Goal: Task Accomplishment & Management: Use online tool/utility

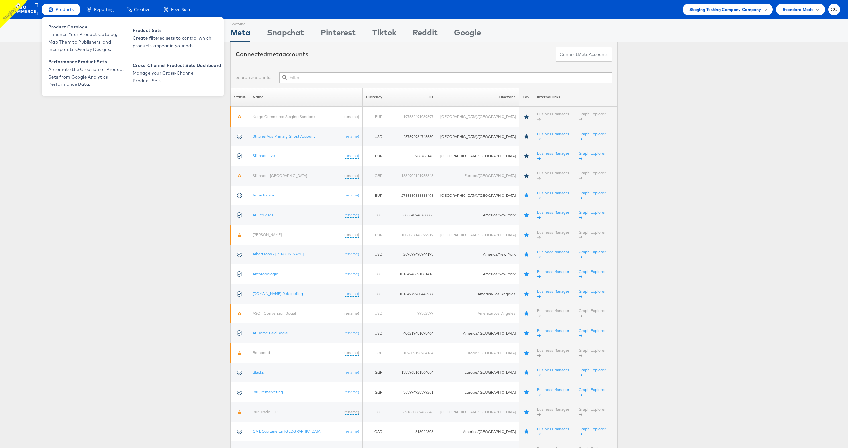
click at [62, 11] on span "Products" at bounding box center [65, 9] width 18 height 6
click at [73, 31] on span "Enhance Your Product Catalog, Map Them to Publishers, and Incorporate Overlay D…" at bounding box center [88, 42] width 80 height 23
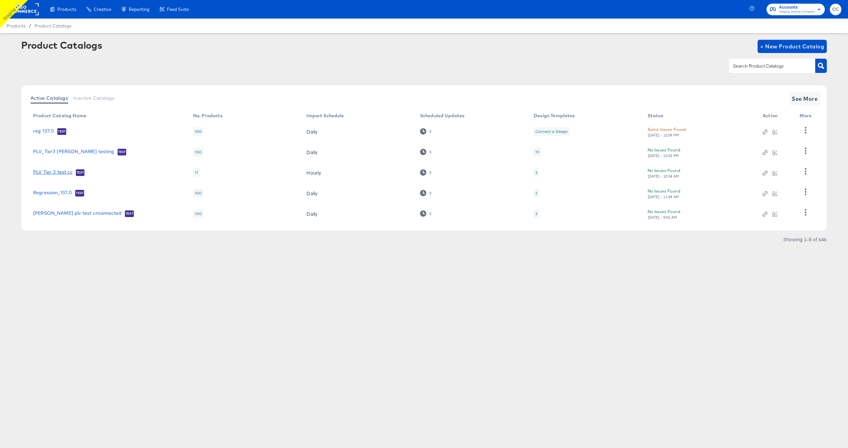
click at [60, 174] on link "PLV Tier 3 test cc" at bounding box center [52, 172] width 39 height 7
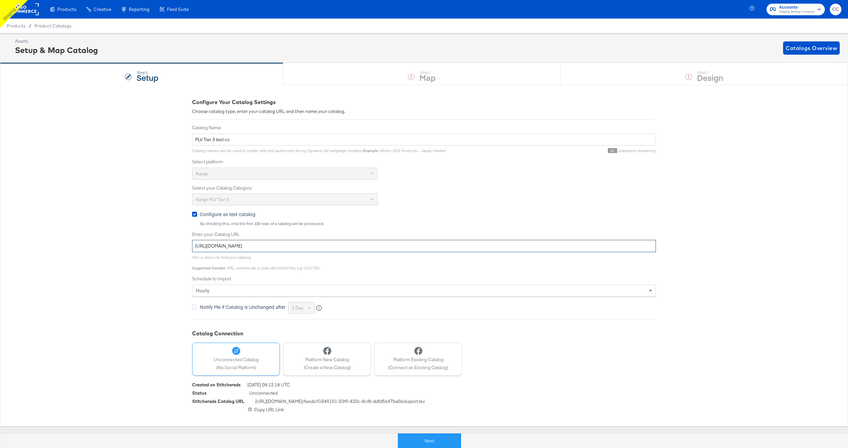
click at [290, 248] on input "[URL][DOMAIN_NAME]" at bounding box center [424, 246] width 464 height 12
click at [428, 441] on button "Next" at bounding box center [429, 440] width 63 height 15
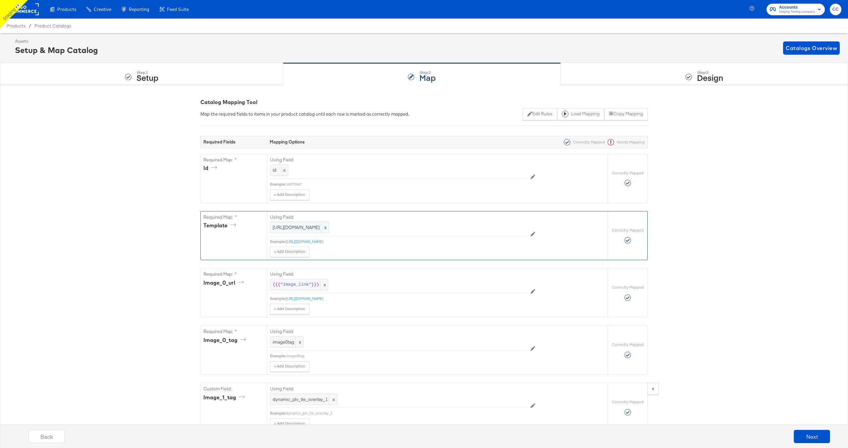
click at [326, 231] on span "[URL][DOMAIN_NAME]" at bounding box center [300, 227] width 54 height 6
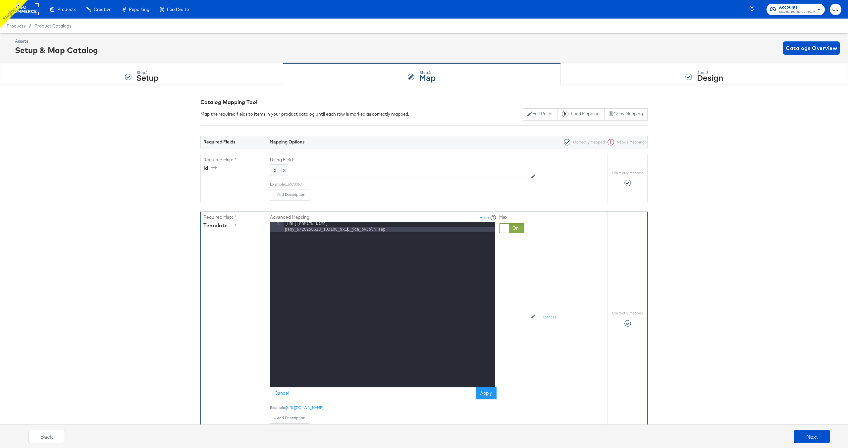
click at [347, 231] on div "[URL][DOMAIN_NAME] pany_6/20250620_103100_9x16_jda_bv5oln.aep" at bounding box center [390, 315] width 212 height 187
